Goal: Task Accomplishment & Management: Manage account settings

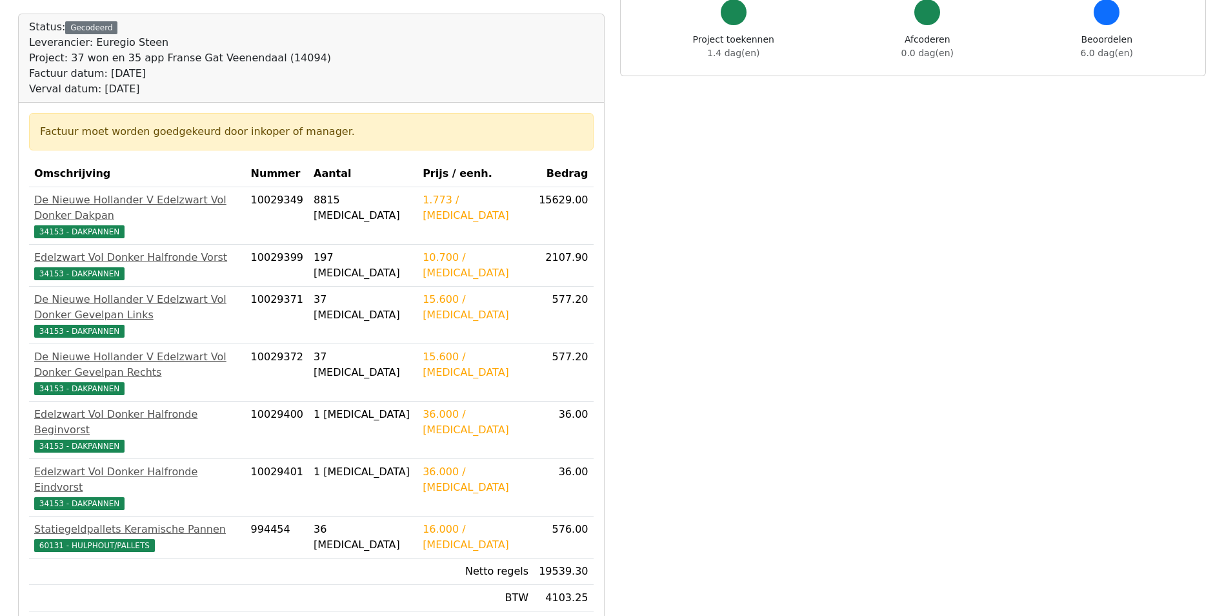
scroll to position [194, 0]
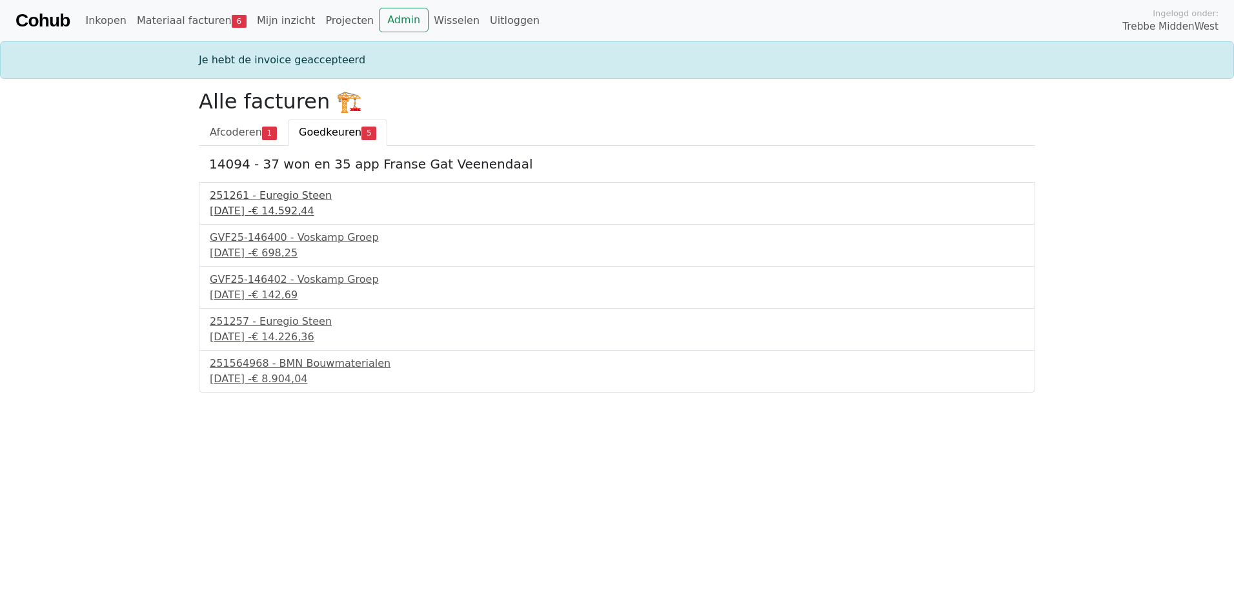
click at [263, 198] on div "251261 - Euregio Steen" at bounding box center [617, 195] width 814 height 15
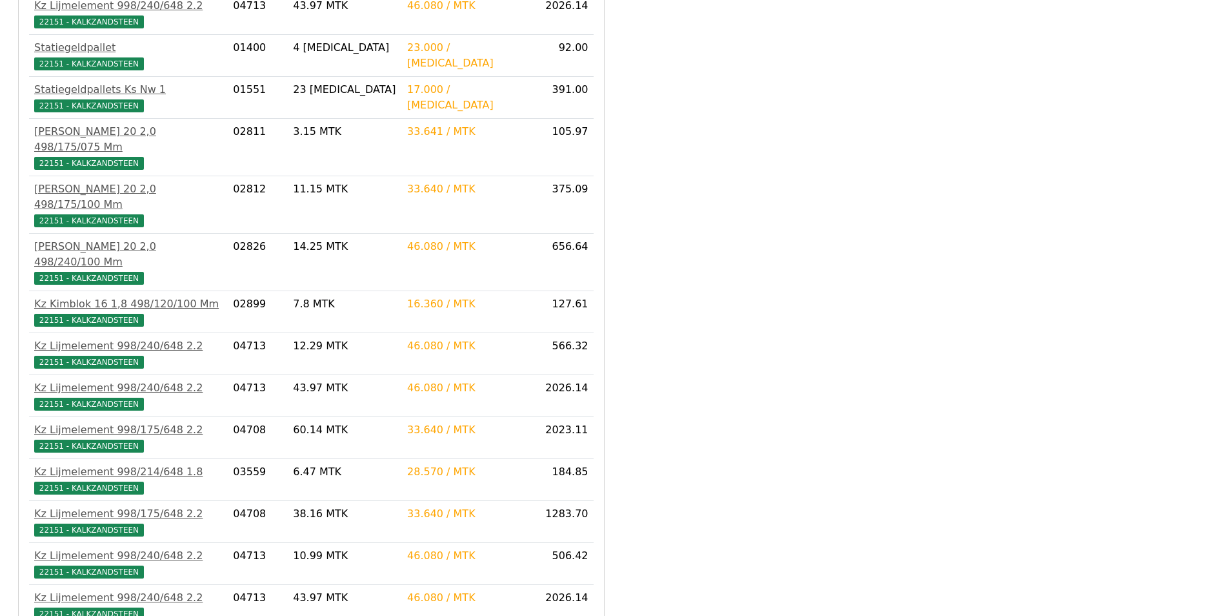
scroll to position [603, 0]
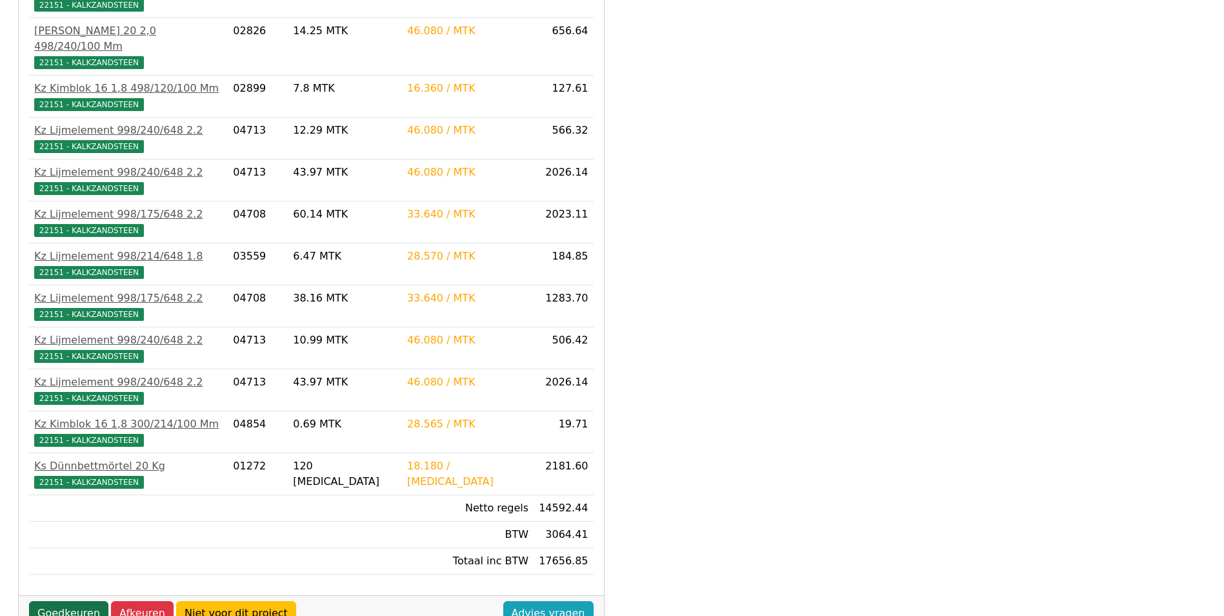
click at [55, 601] on link "Goedkeuren" at bounding box center [68, 613] width 79 height 25
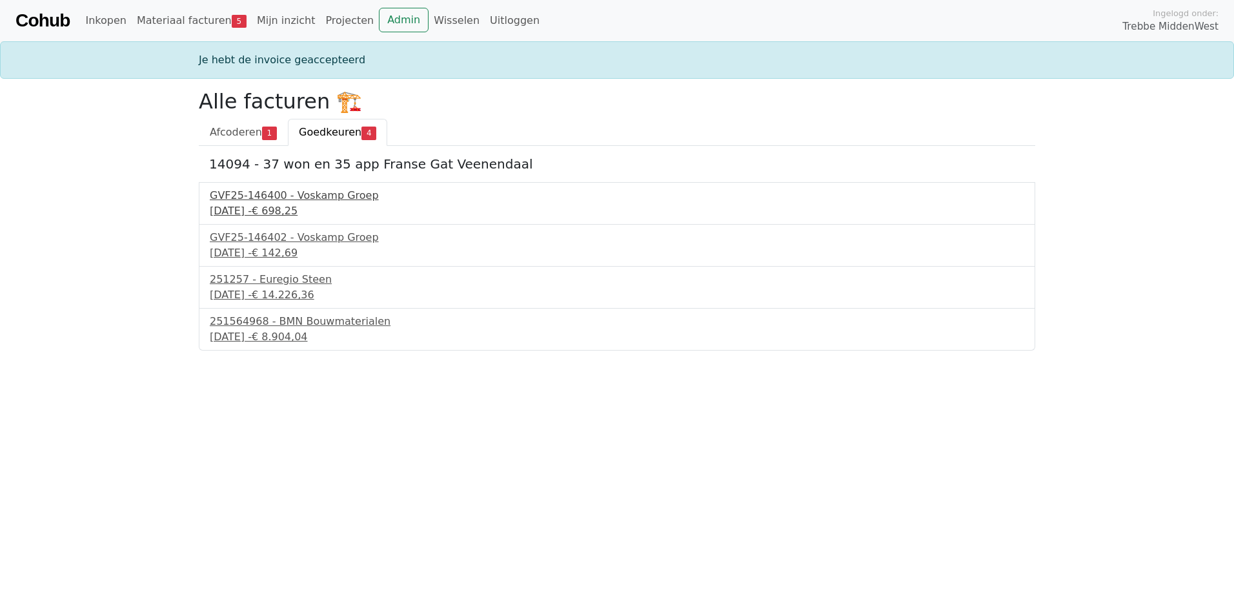
click at [256, 192] on div "GVF25-146400 - Voskamp Groep" at bounding box center [617, 195] width 814 height 15
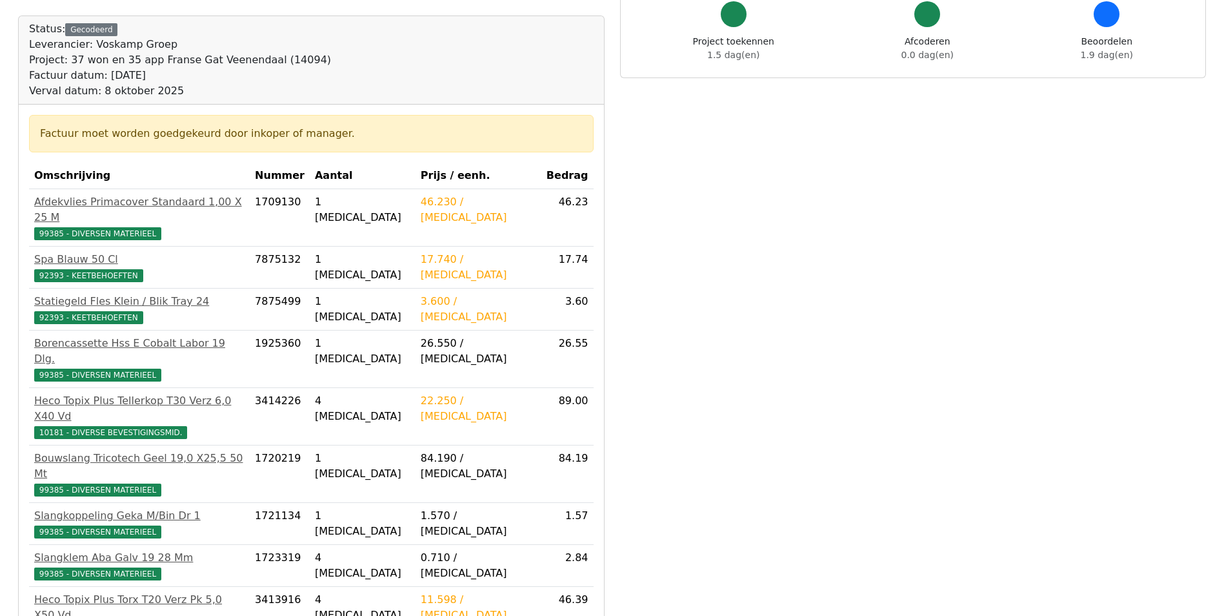
scroll to position [323, 0]
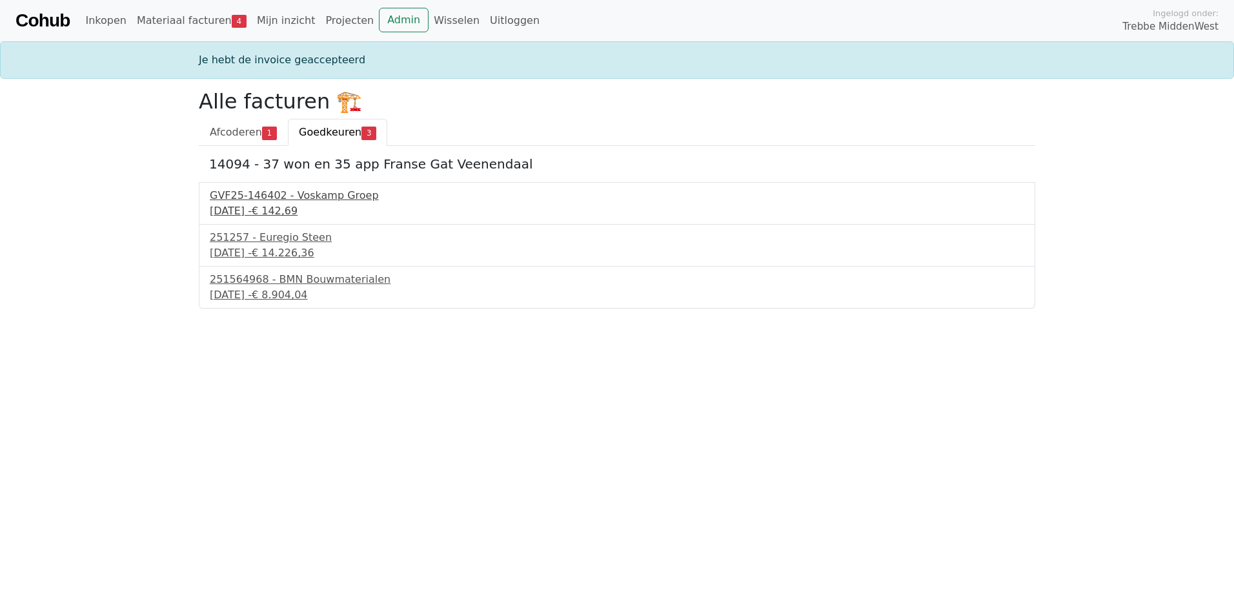
click at [281, 206] on div "8 september 2025 - € 142,69" at bounding box center [617, 210] width 814 height 15
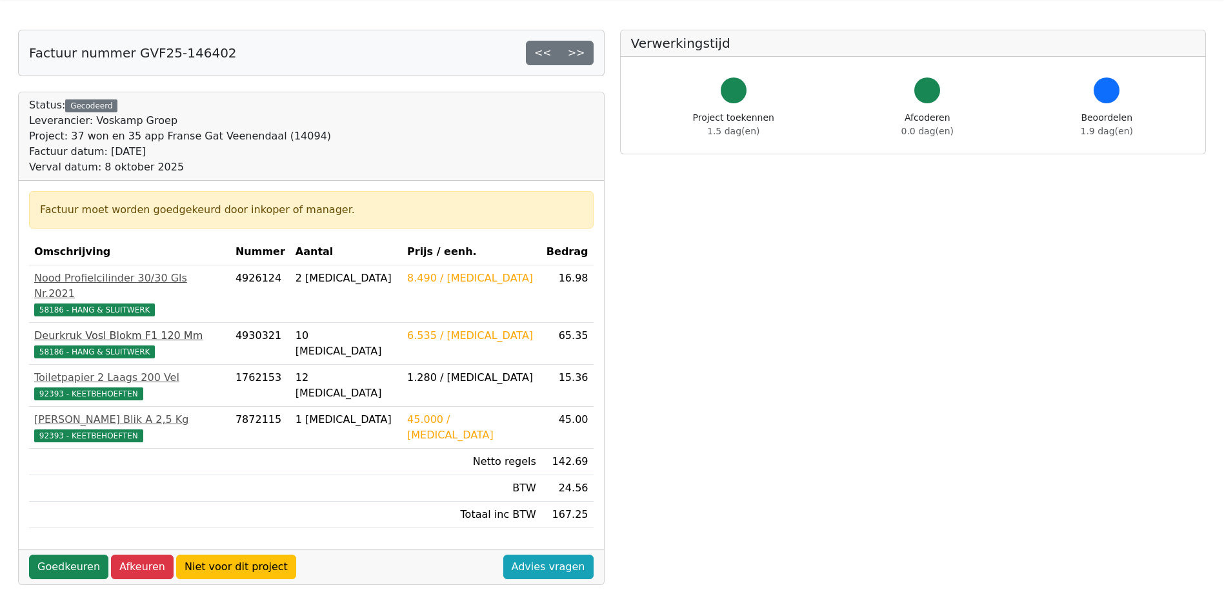
scroll to position [65, 0]
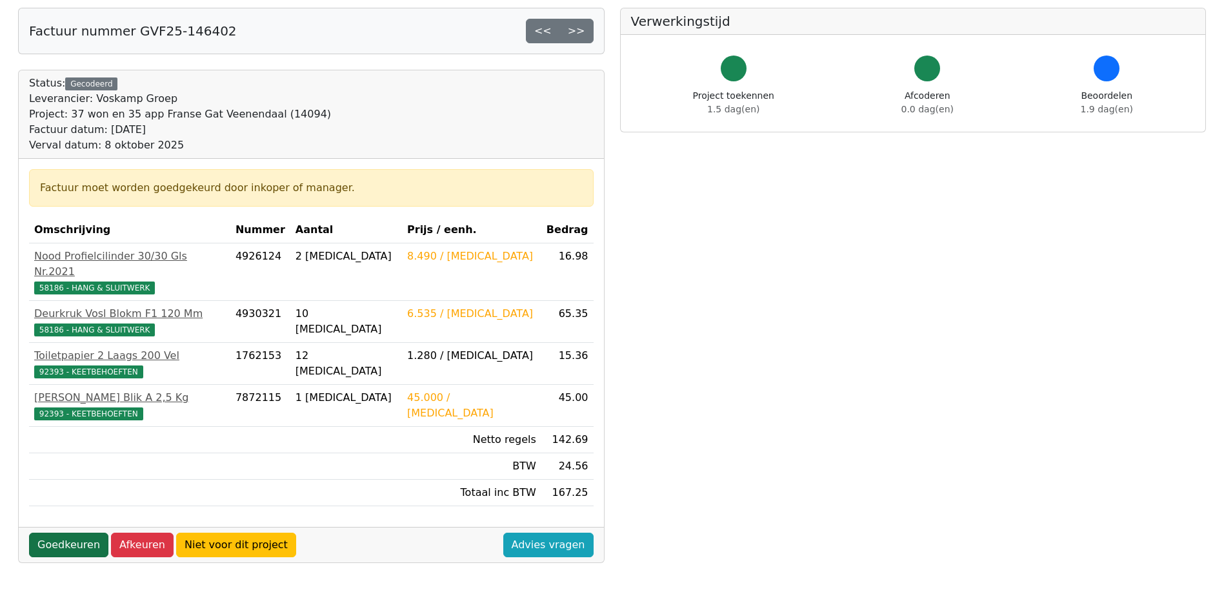
click at [68, 532] on link "Goedkeuren" at bounding box center [68, 544] width 79 height 25
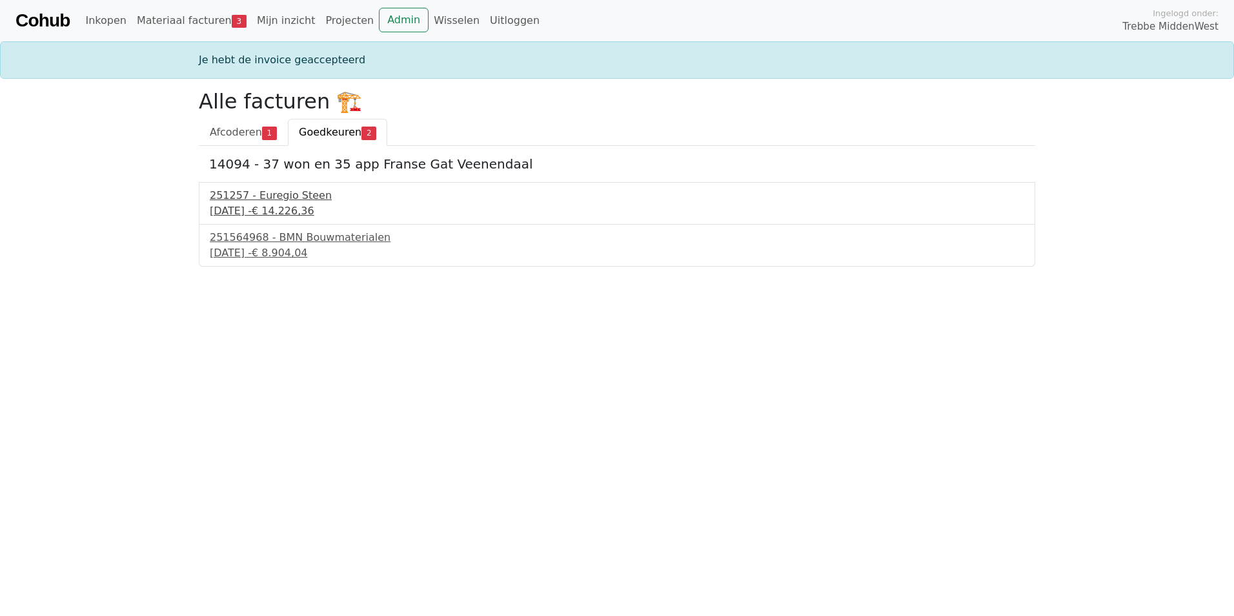
click at [264, 206] on div "8 september 2025 - € 14.226,36" at bounding box center [617, 210] width 814 height 15
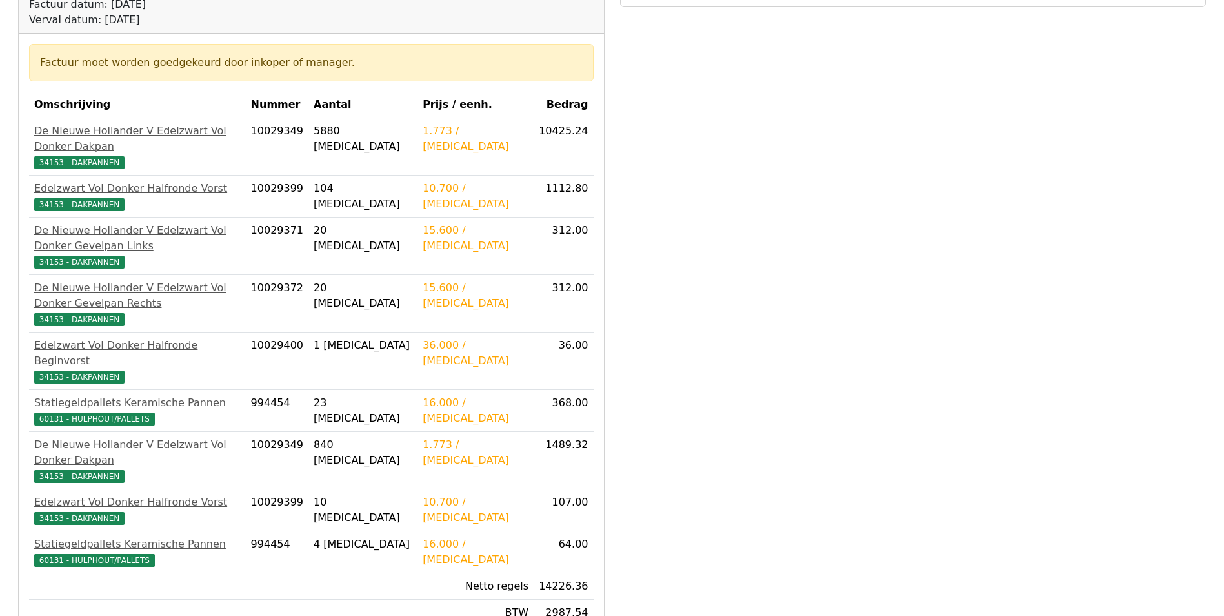
scroll to position [387, 0]
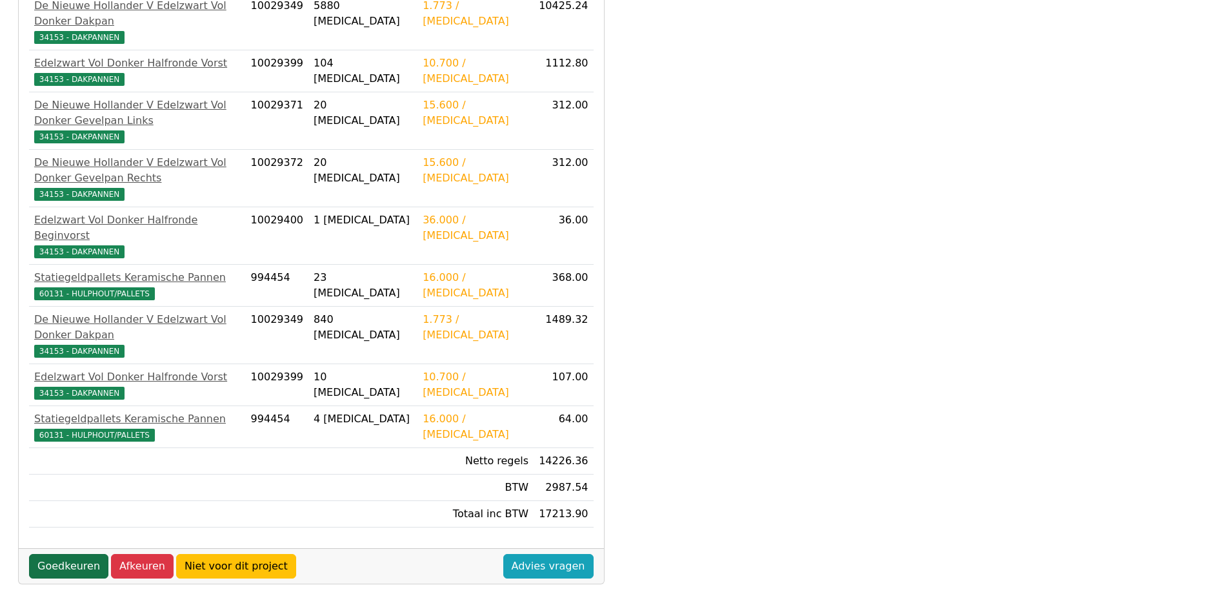
click at [75, 554] on link "Goedkeuren" at bounding box center [68, 566] width 79 height 25
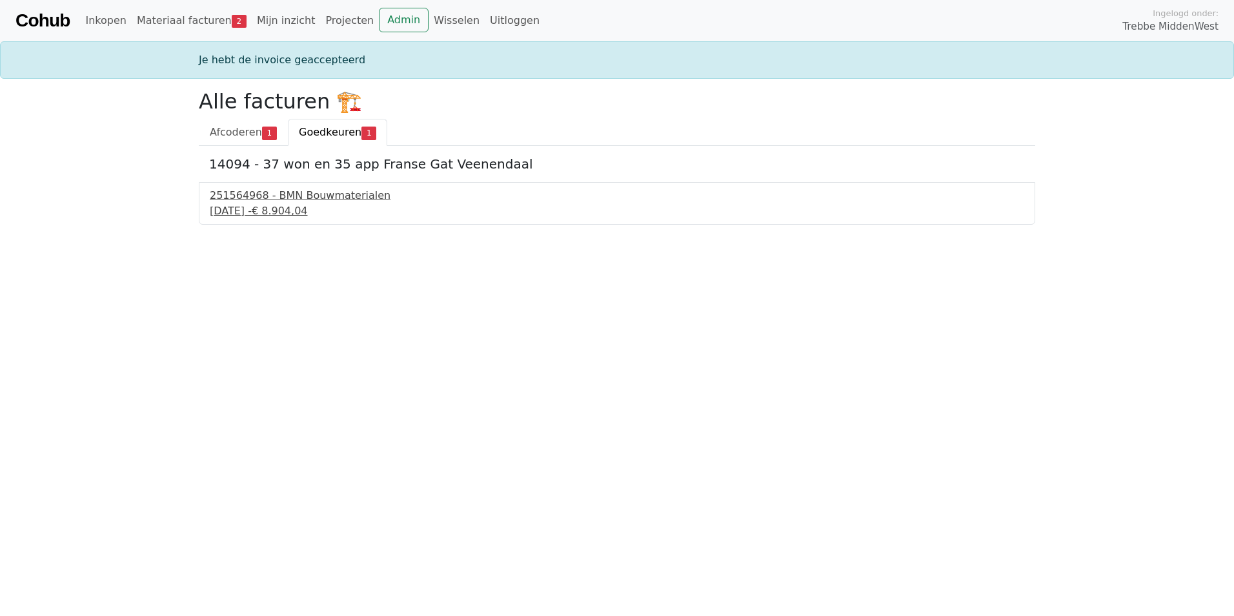
click at [318, 203] on div "251564968 - BMN Bouwmaterialen" at bounding box center [617, 195] width 814 height 15
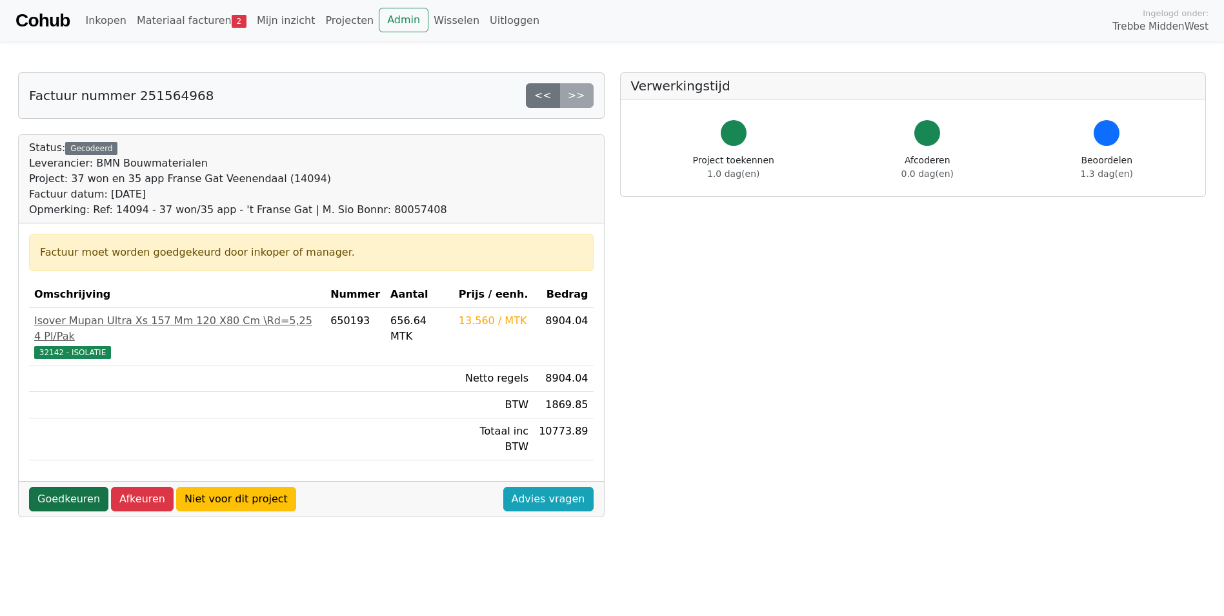
click at [67, 487] on link "Goedkeuren" at bounding box center [68, 499] width 79 height 25
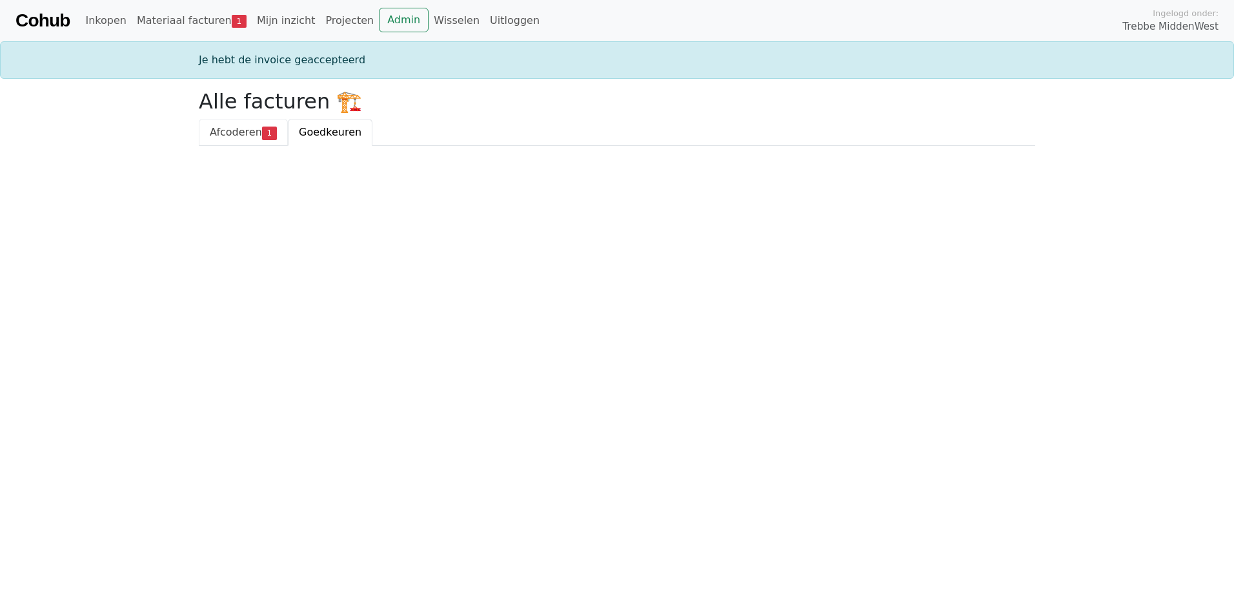
click at [243, 145] on link "Afcoderen 1" at bounding box center [243, 132] width 89 height 27
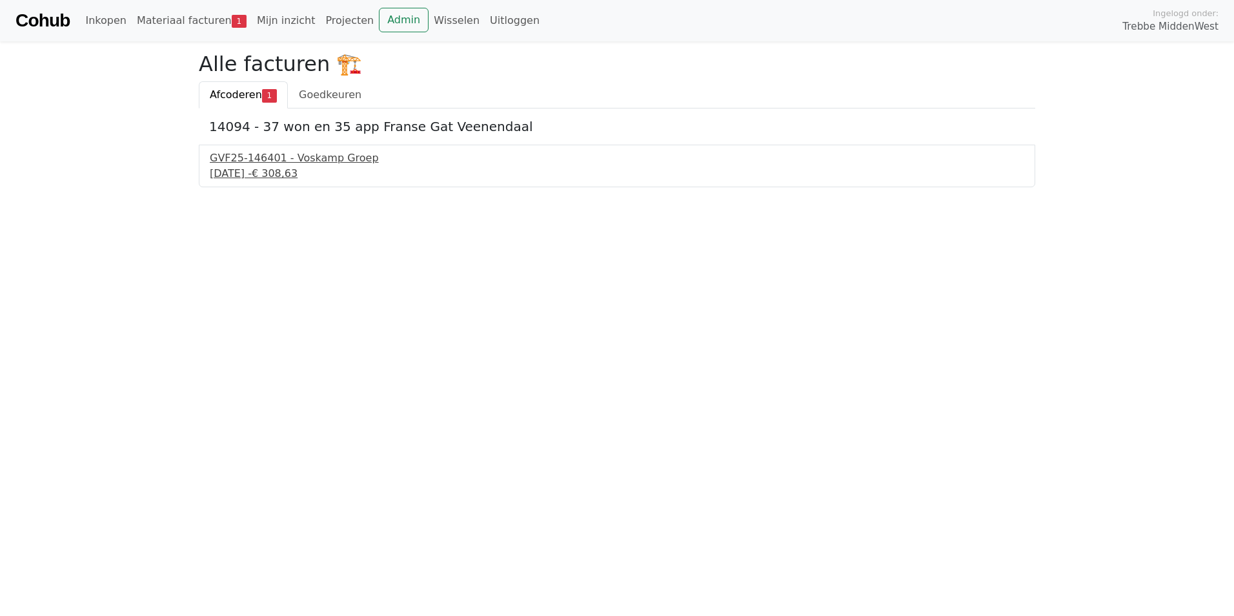
click at [288, 168] on div "[DATE] - € 308,63" at bounding box center [617, 173] width 814 height 15
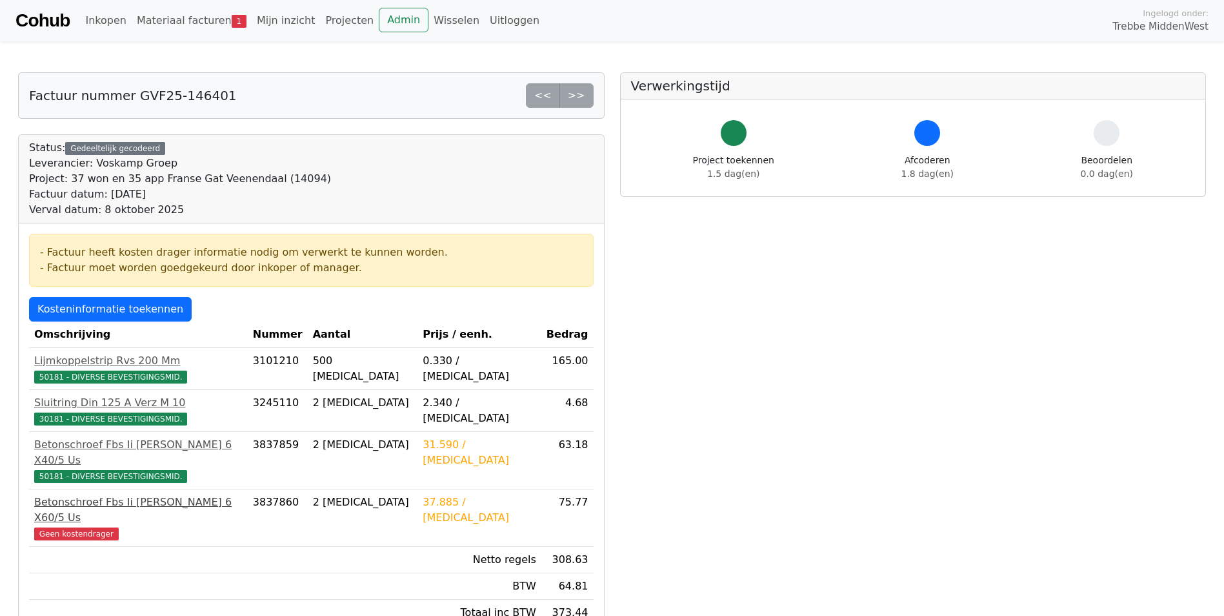
click at [93, 494] on div "Betonschroef Fbs Ii [PERSON_NAME] 6 X60/5 Us" at bounding box center [138, 509] width 208 height 31
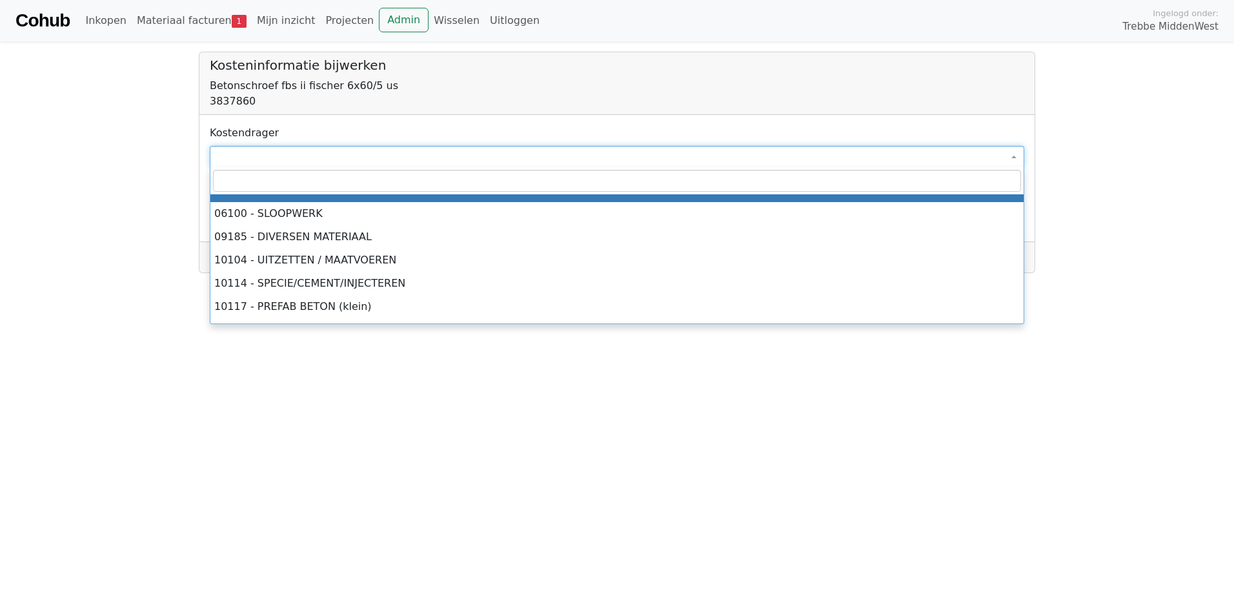
click at [327, 157] on span at bounding box center [617, 157] width 814 height 22
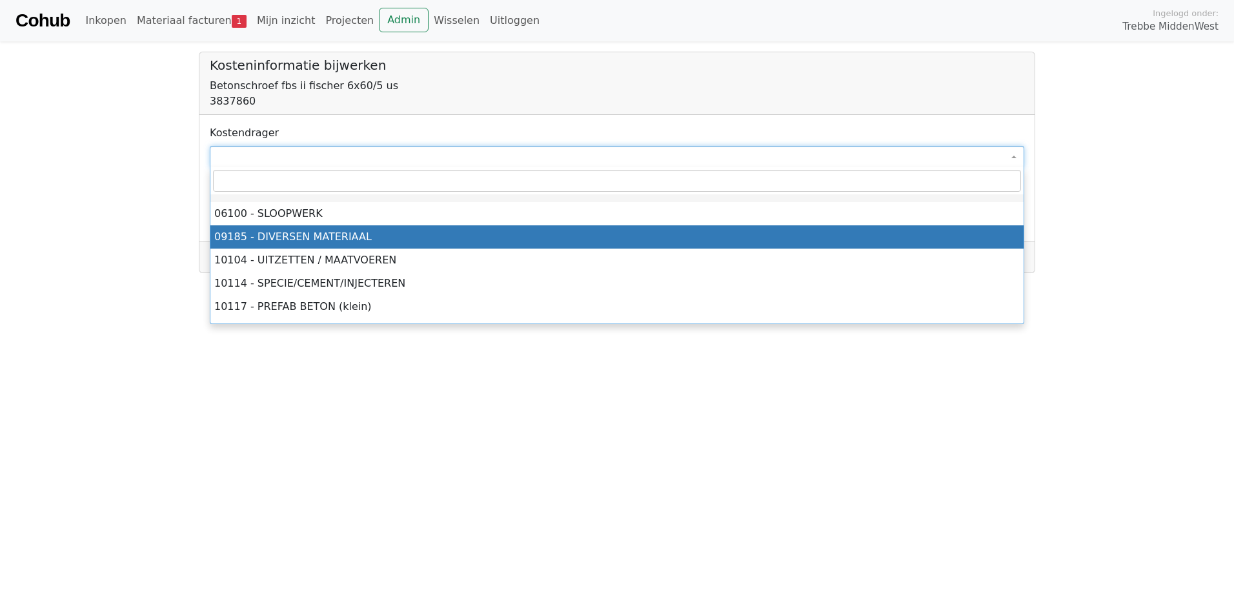
select select "****"
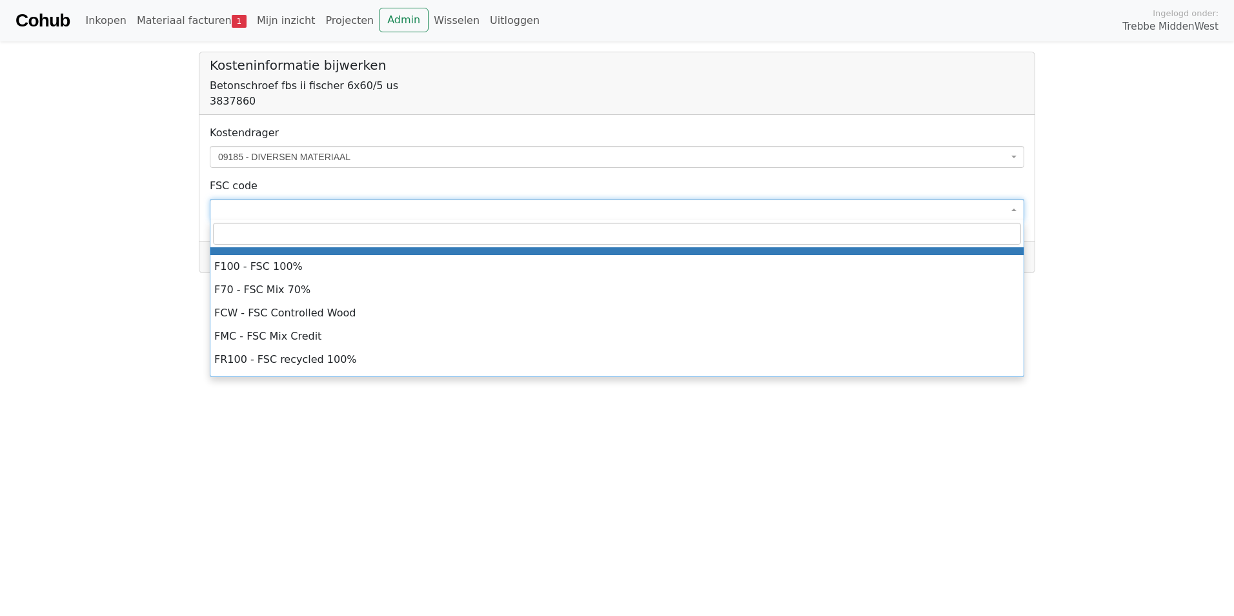
click at [279, 220] on body "**********" at bounding box center [617, 136] width 1234 height 273
click at [292, 212] on span at bounding box center [617, 210] width 814 height 22
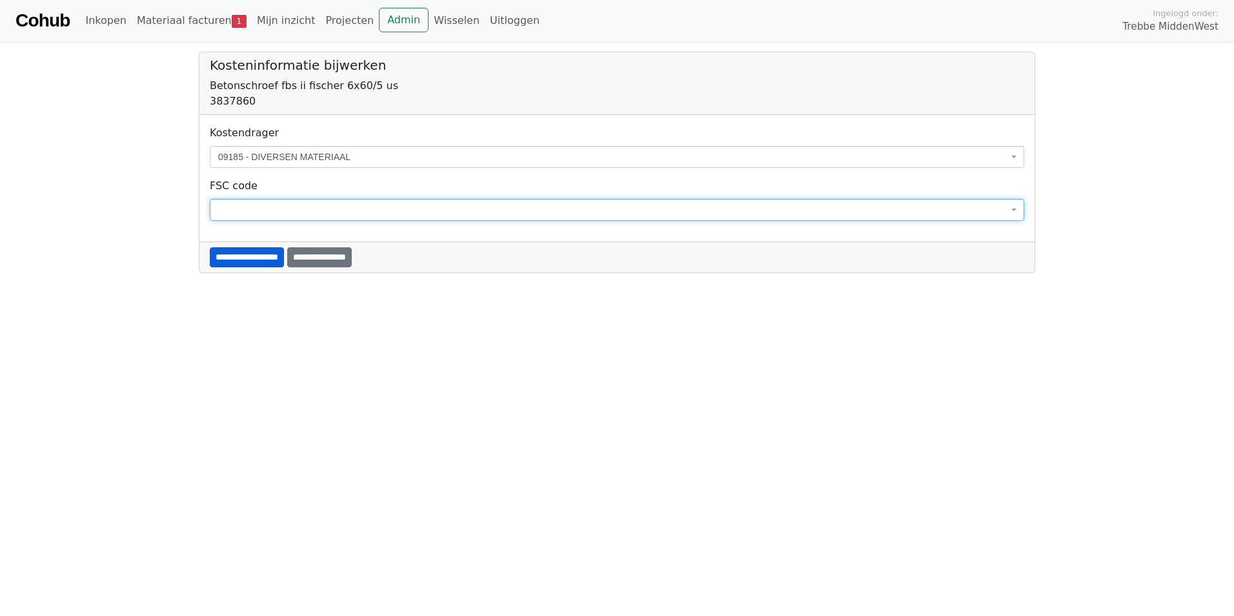
click at [280, 261] on input "**********" at bounding box center [247, 257] width 74 height 20
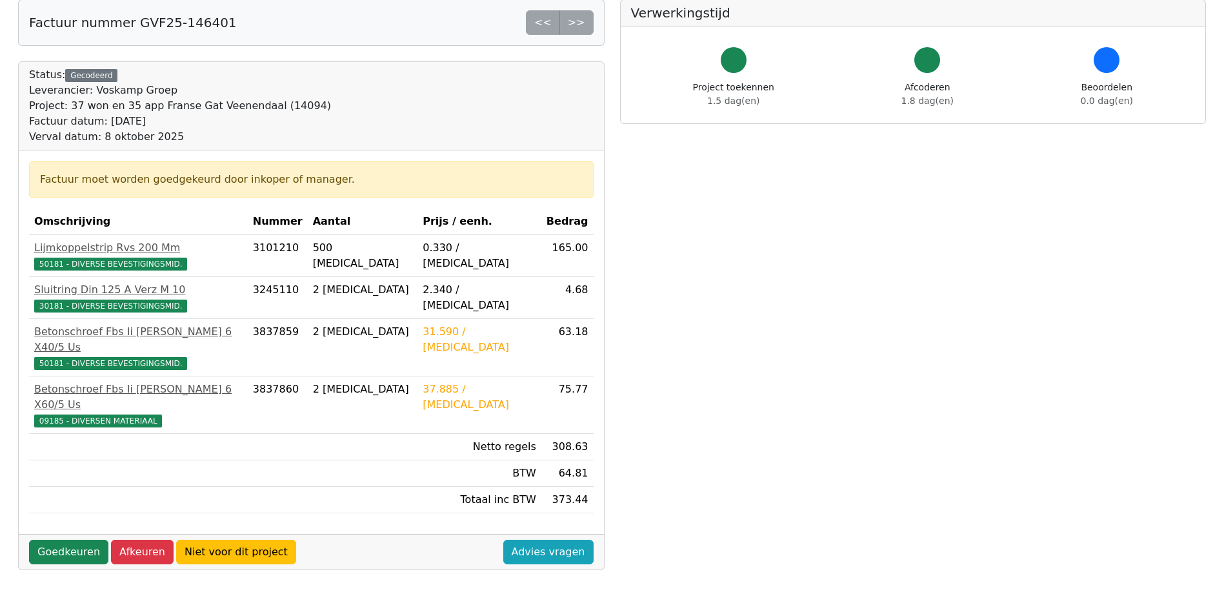
scroll to position [258, 0]
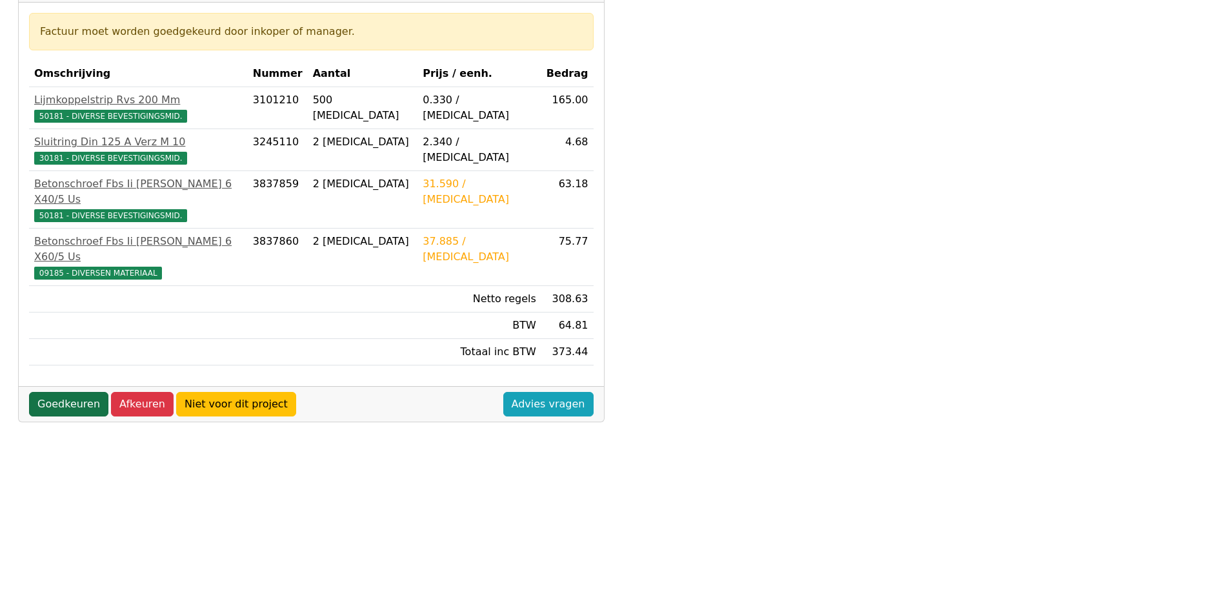
click at [79, 392] on link "Goedkeuren" at bounding box center [68, 404] width 79 height 25
